Goal: Find specific page/section: Find specific page/section

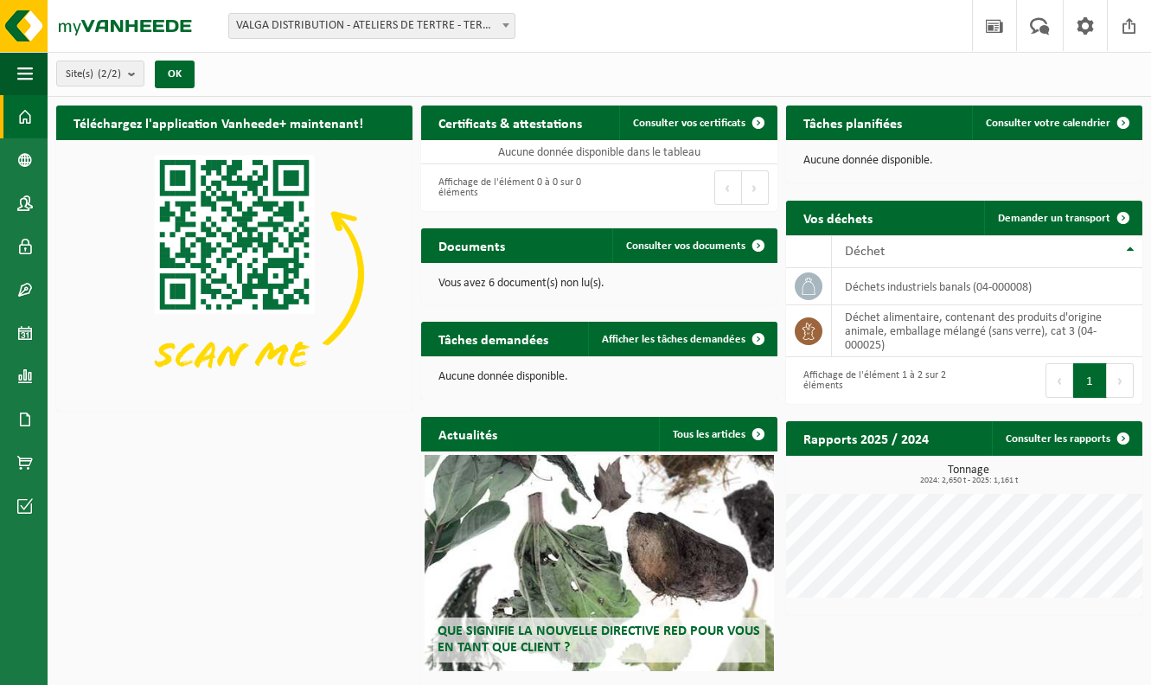
click at [582, 322] on div "Tâches demandées Afficher les tâches demandées" at bounding box center [599, 339] width 356 height 35
click at [88, 78] on span "Site(s) (2/2)" at bounding box center [93, 74] width 55 height 26
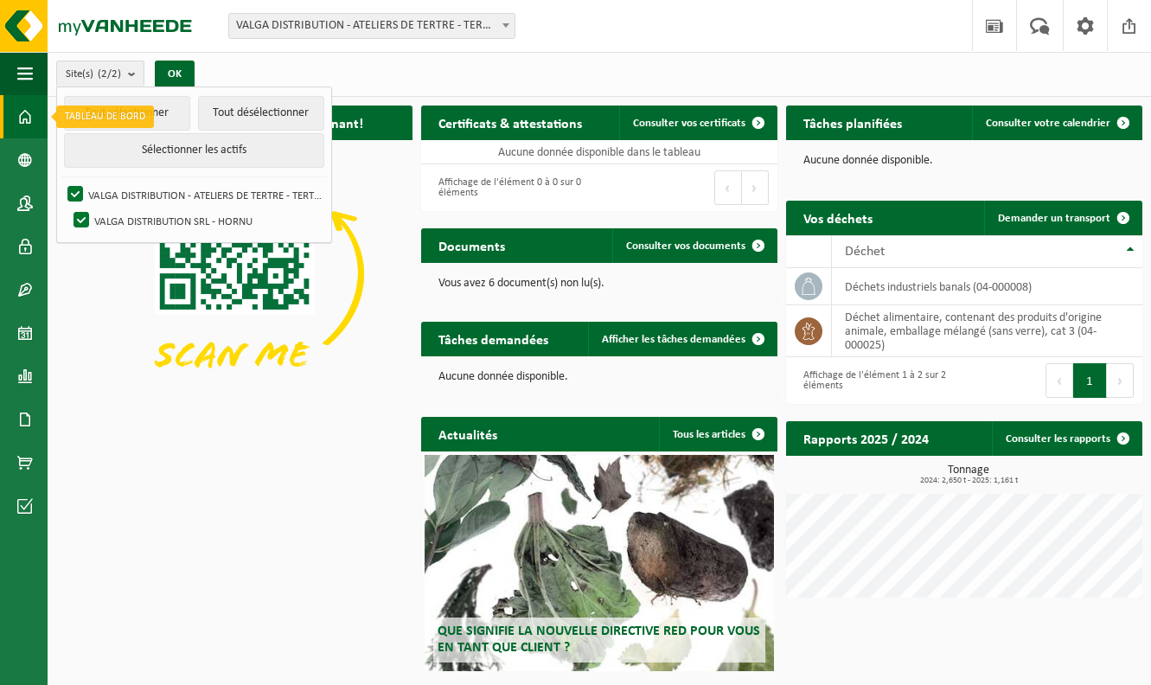
click at [34, 106] on link "Tableau de bord" at bounding box center [24, 116] width 48 height 43
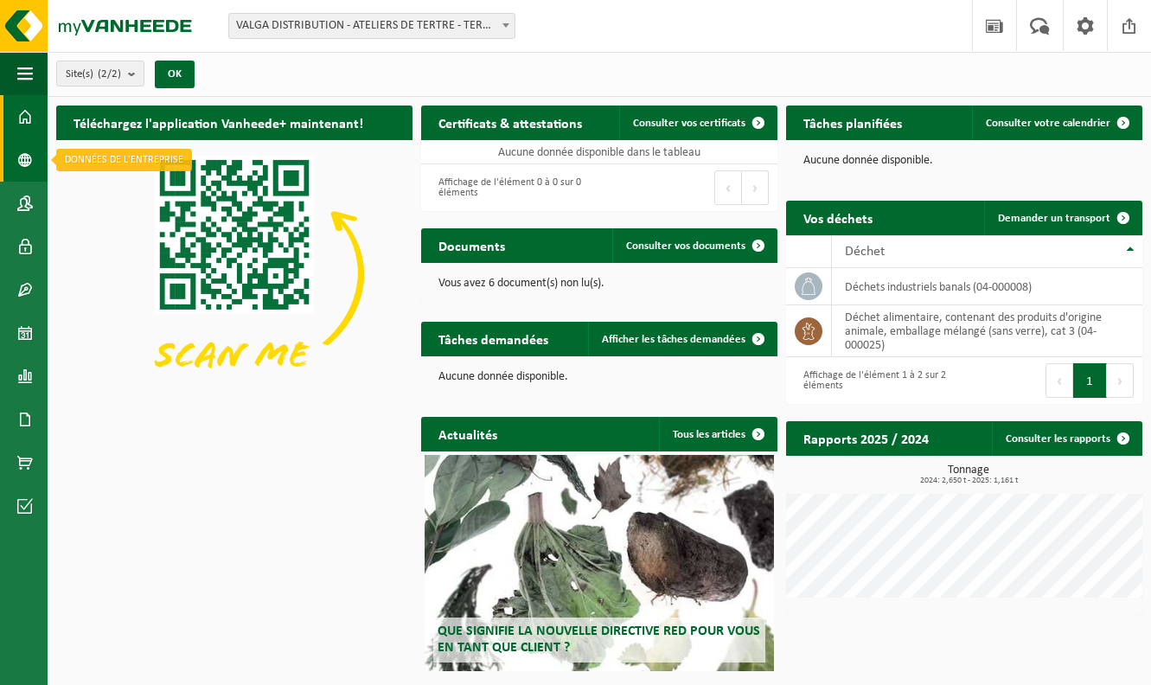
click at [33, 143] on link "Données de l'entrepr..." at bounding box center [24, 159] width 48 height 43
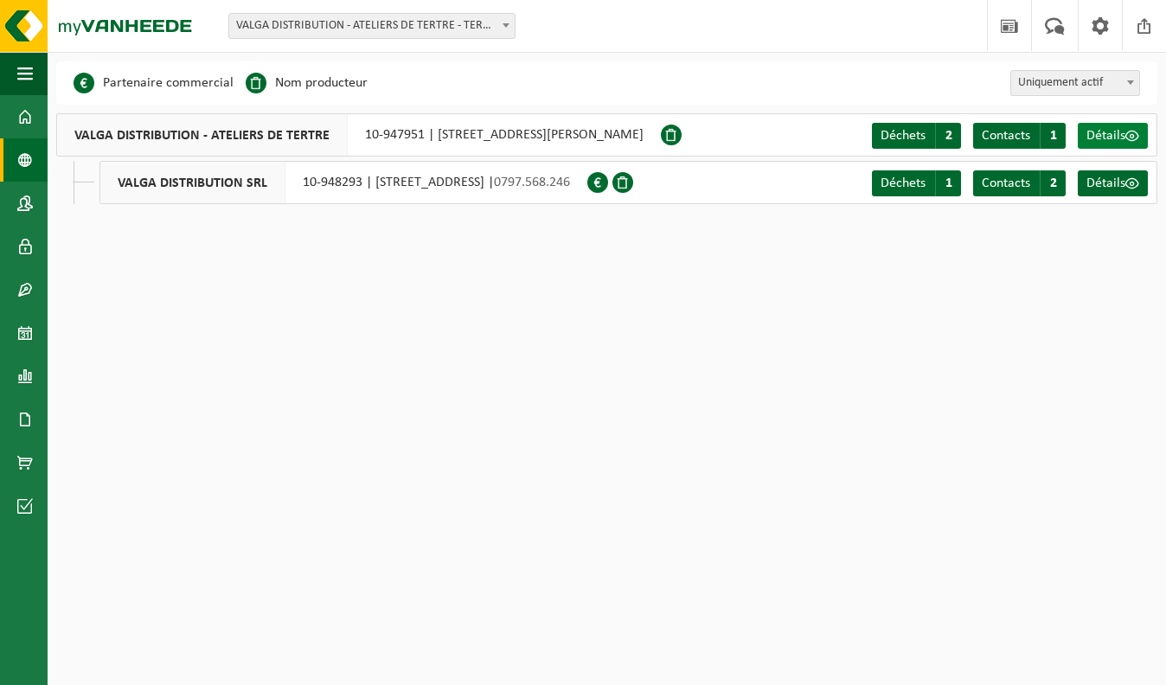
click at [1102, 143] on span "Détails" at bounding box center [1105, 136] width 39 height 14
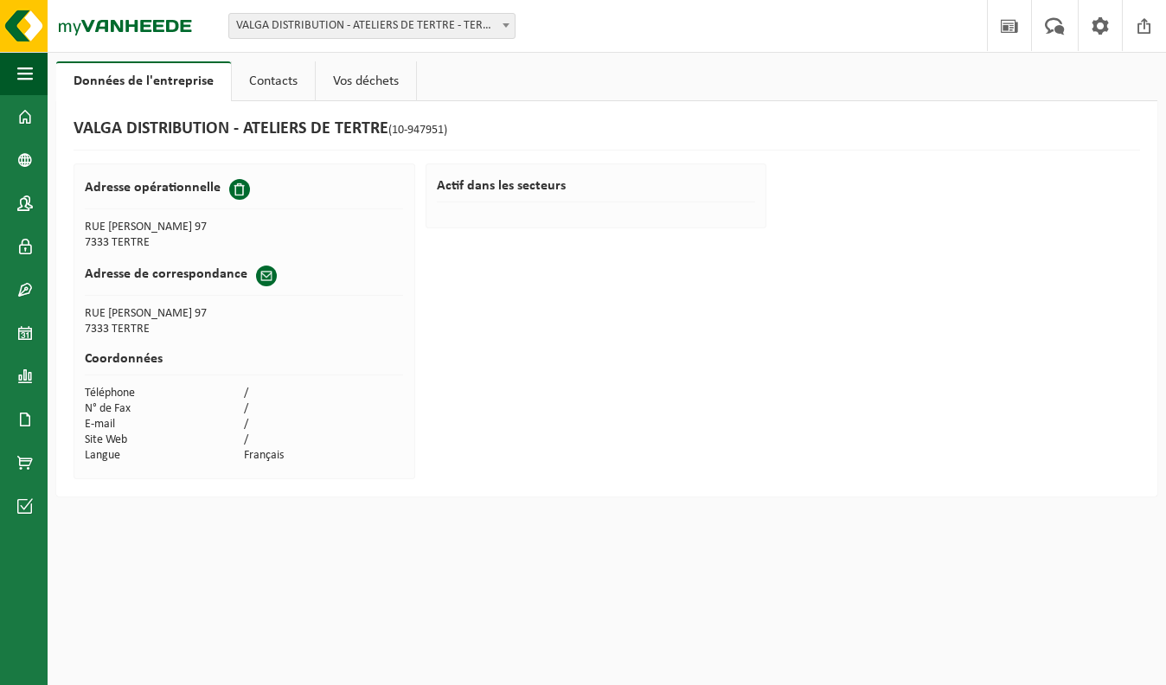
click at [350, 81] on link "Vos déchets" at bounding box center [366, 81] width 100 height 40
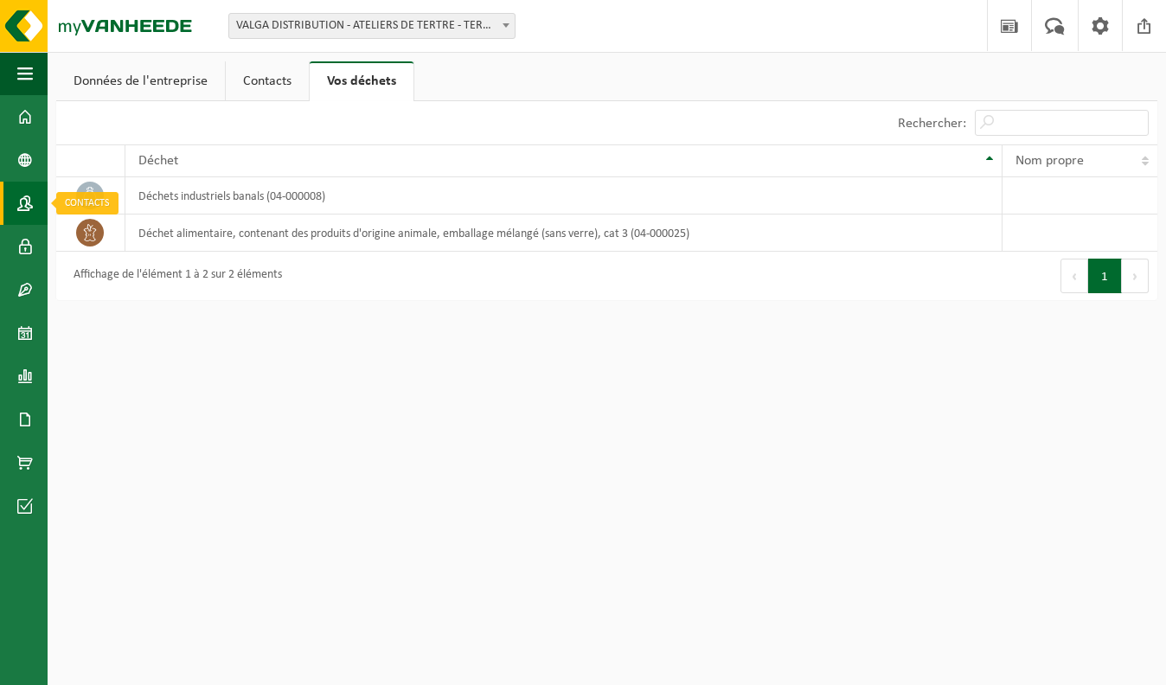
click at [27, 195] on span at bounding box center [25, 203] width 16 height 43
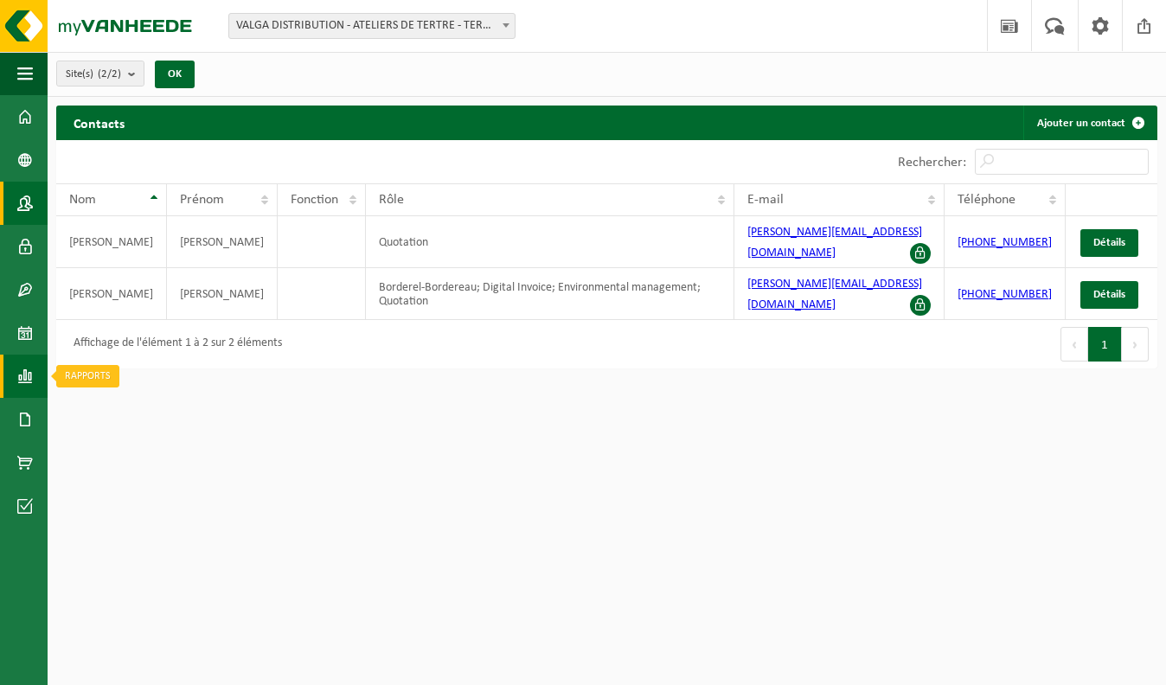
click at [25, 378] on span at bounding box center [25, 376] width 16 height 43
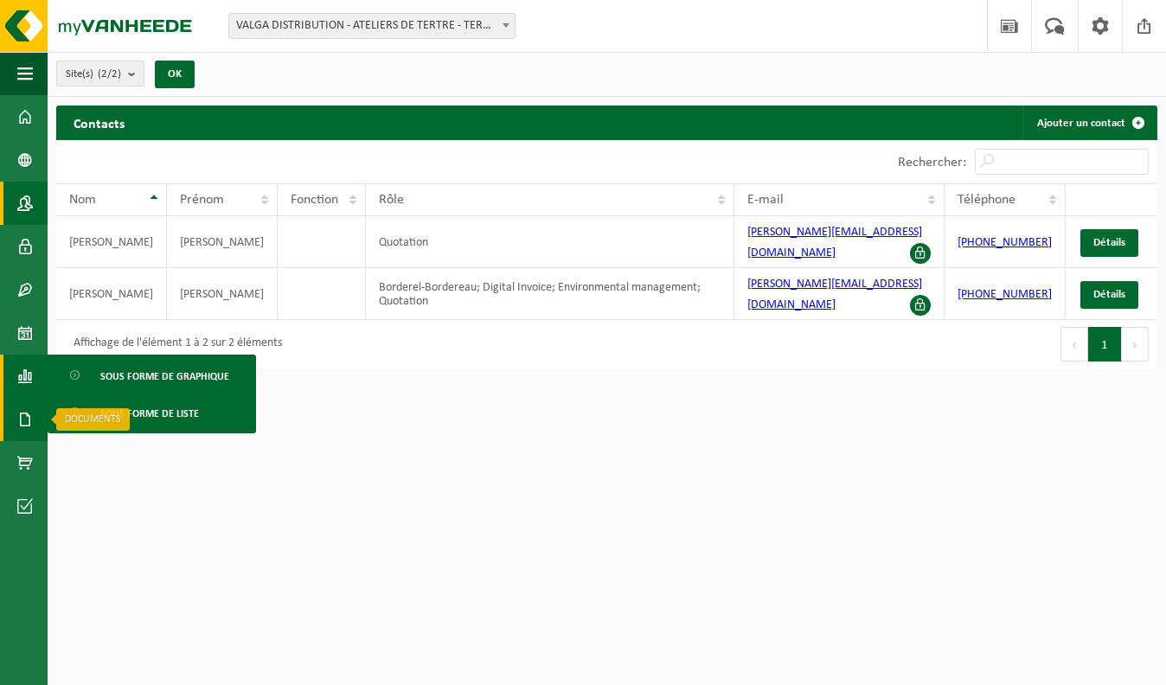
click at [21, 435] on span at bounding box center [25, 419] width 16 height 43
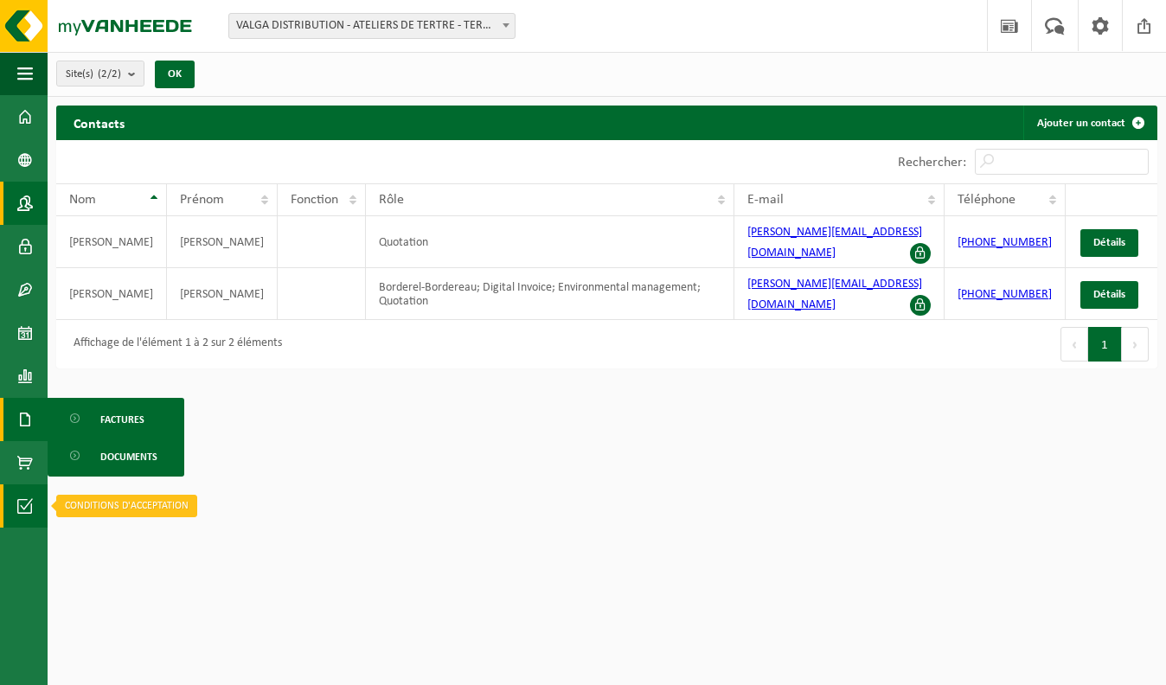
click at [29, 504] on span at bounding box center [25, 505] width 16 height 43
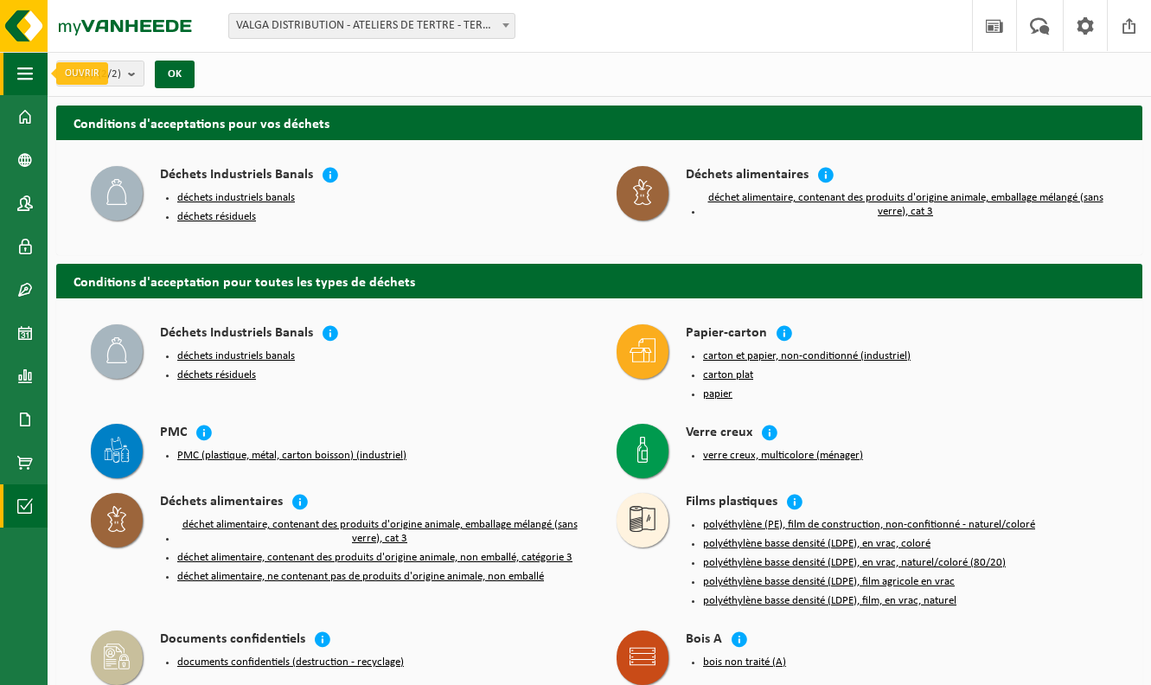
click at [29, 87] on span "button" at bounding box center [25, 73] width 16 height 43
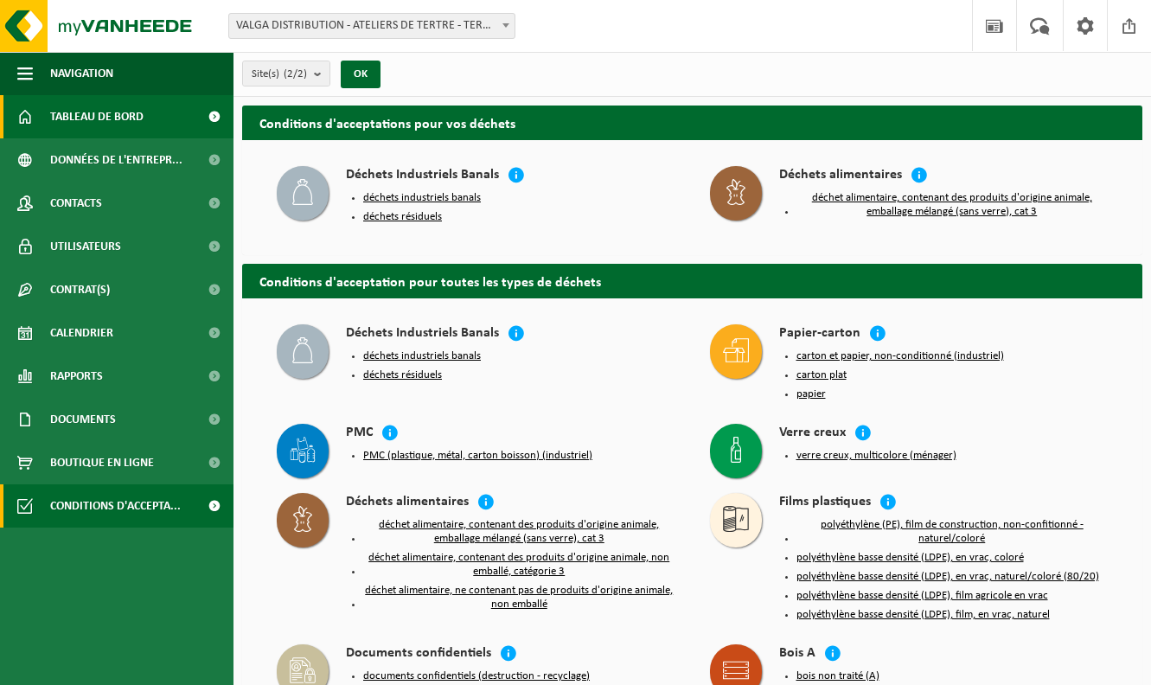
click at [43, 118] on link "Tableau de bord" at bounding box center [116, 116] width 233 height 43
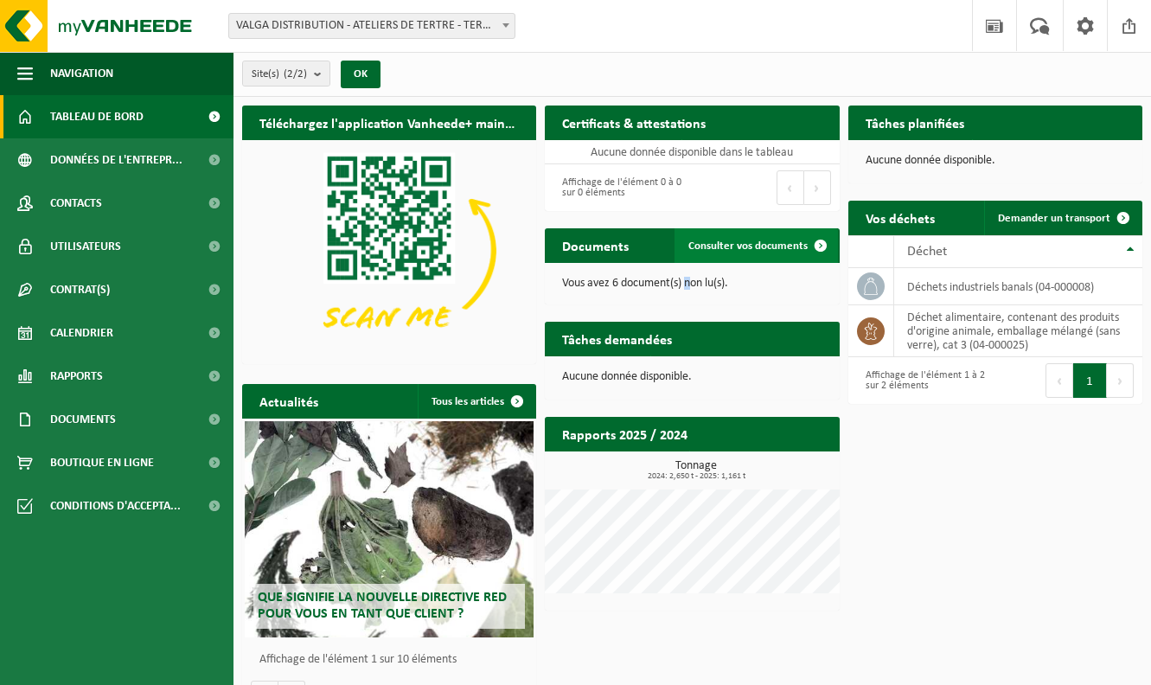
drag, startPoint x: 688, startPoint y: 269, endPoint x: 725, endPoint y: 259, distance: 37.5
click at [725, 259] on div "Documents Consulter vos documents Vous avez 6 document(s) non lu(s)." at bounding box center [692, 266] width 303 height 93
click at [725, 259] on link "Consulter vos documents" at bounding box center [756, 245] width 163 height 35
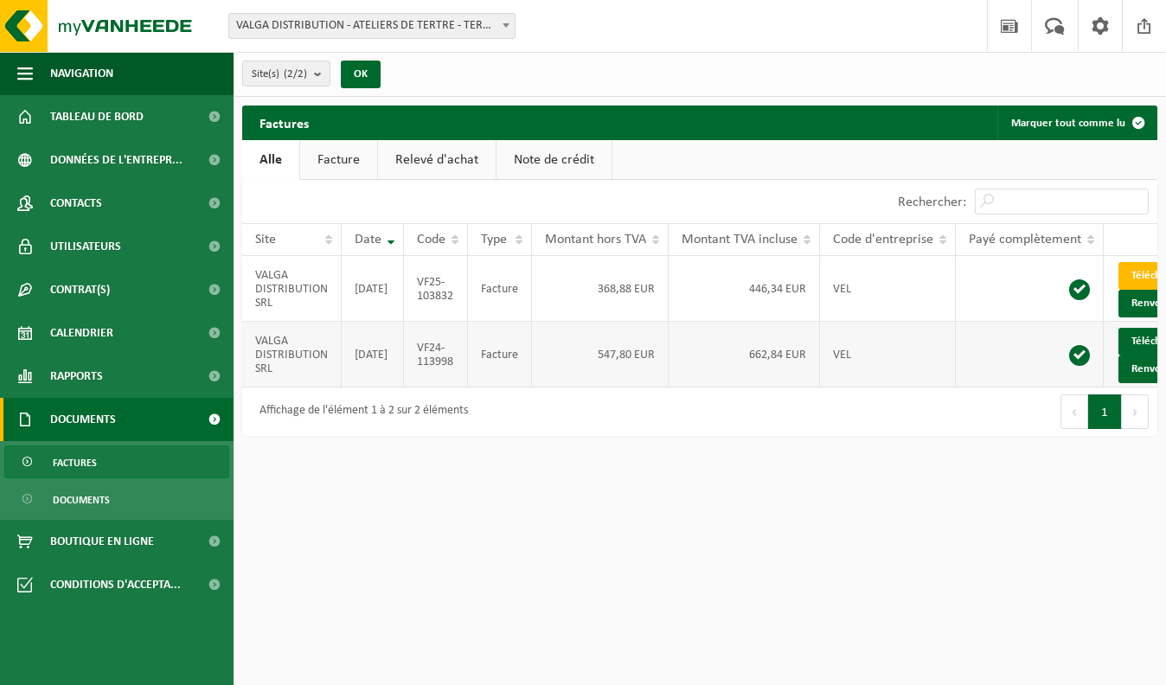
drag, startPoint x: 768, startPoint y: 406, endPoint x: 789, endPoint y: 410, distance: 21.2
click at [789, 387] on td "662,84 EUR" at bounding box center [743, 355] width 151 height 66
drag, startPoint x: 789, startPoint y: 410, endPoint x: 800, endPoint y: 412, distance: 11.4
click at [800, 387] on td "662,84 EUR" at bounding box center [743, 355] width 151 height 66
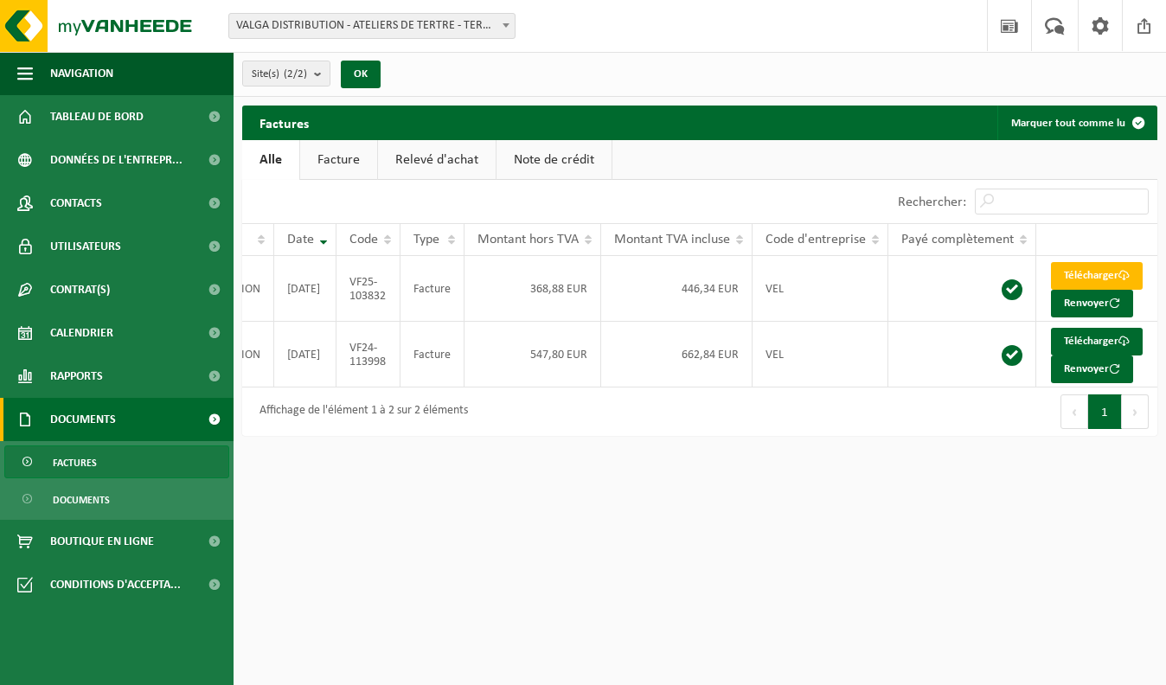
scroll to position [0, 104]
